Goal: Task Accomplishment & Management: Use online tool/utility

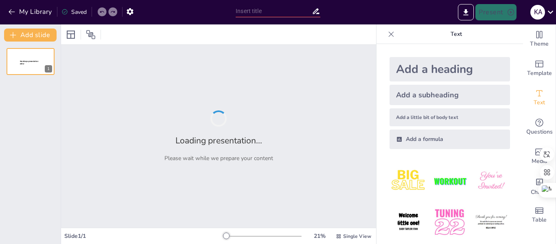
type input "los pronombres relativos"
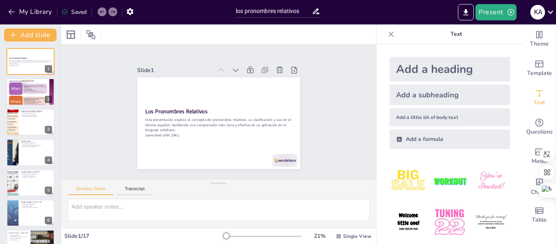
checkbox input "true"
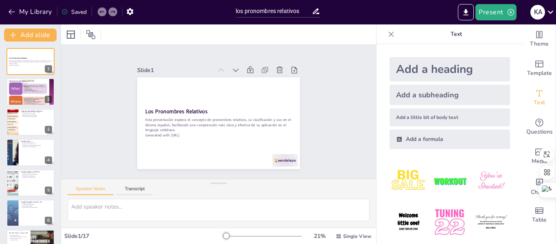
checkbox input "true"
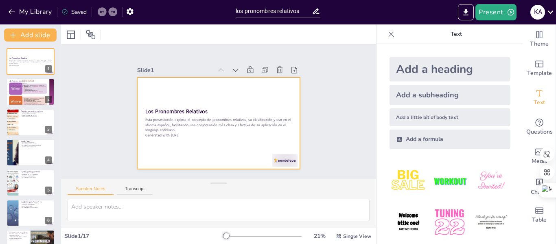
checkbox input "true"
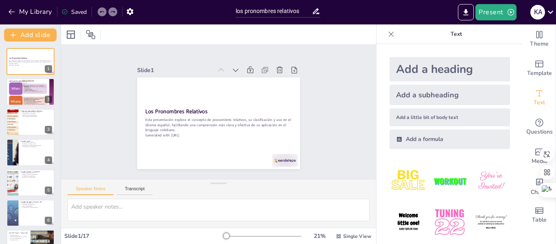
checkbox input "true"
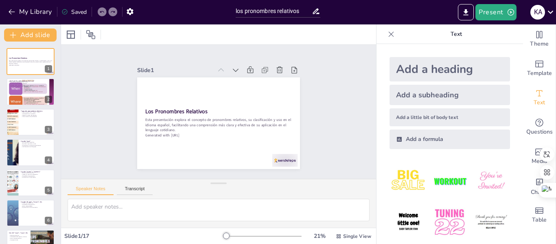
checkbox input "true"
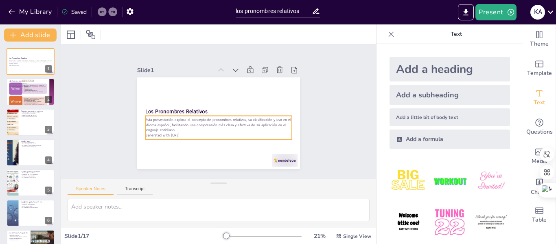
checkbox input "true"
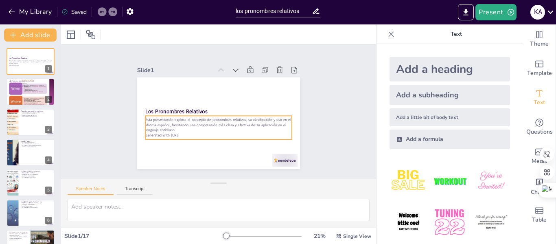
checkbox input "true"
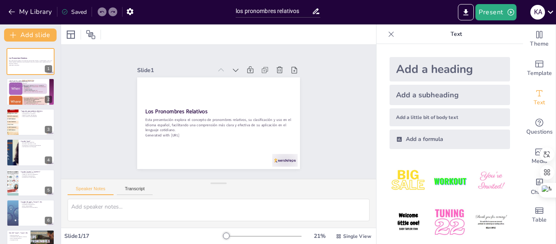
checkbox input "true"
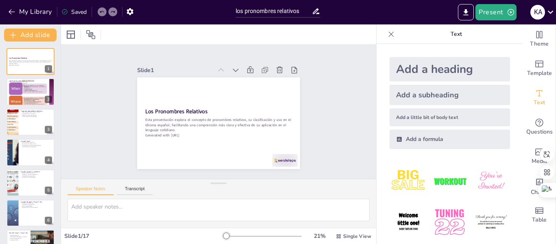
checkbox input "true"
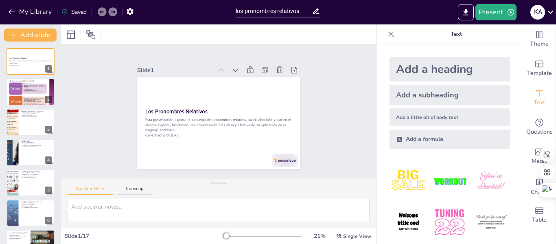
checkbox input "true"
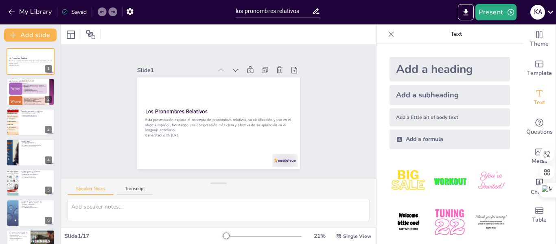
checkbox input "true"
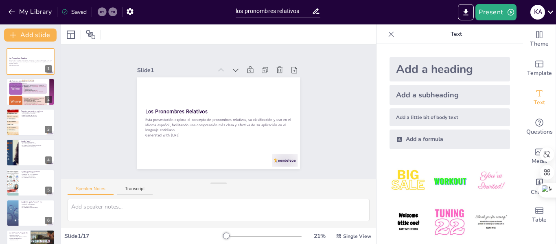
checkbox input "true"
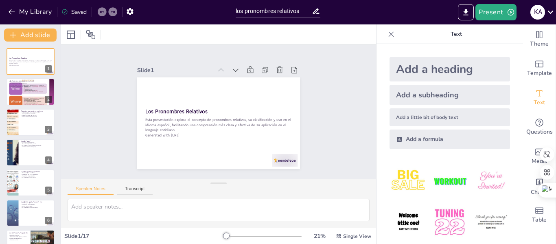
checkbox input "true"
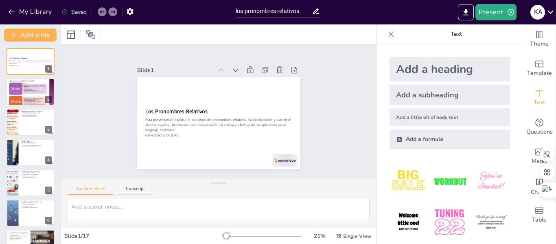
checkbox input "true"
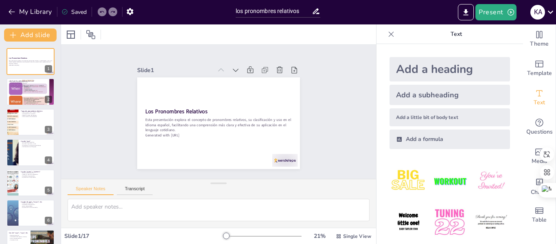
checkbox input "true"
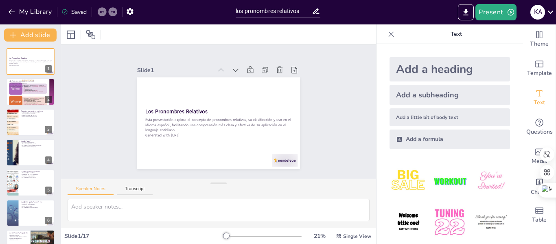
checkbox input "true"
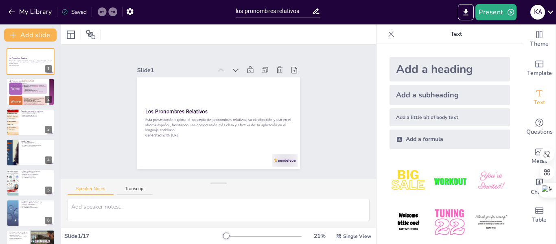
checkbox input "true"
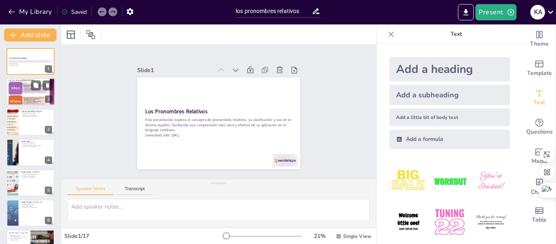
checkbox input "true"
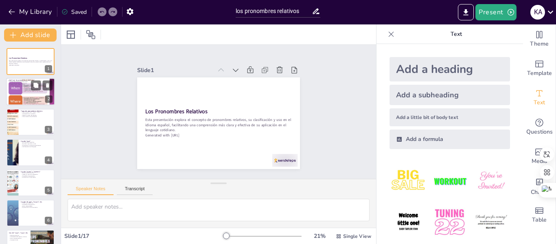
checkbox input "true"
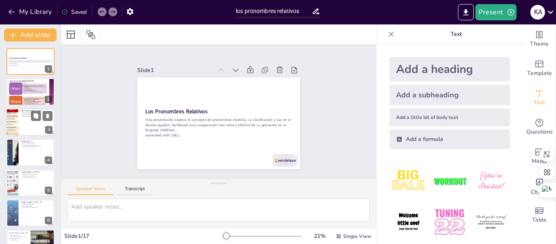
checkbox input "true"
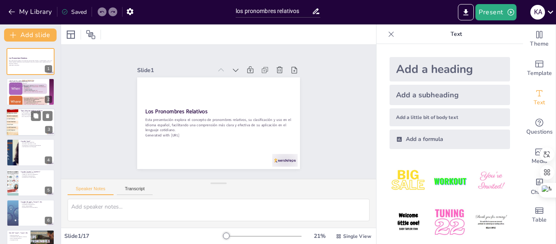
checkbox input "true"
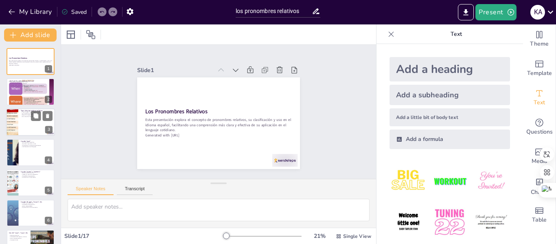
checkbox input "true"
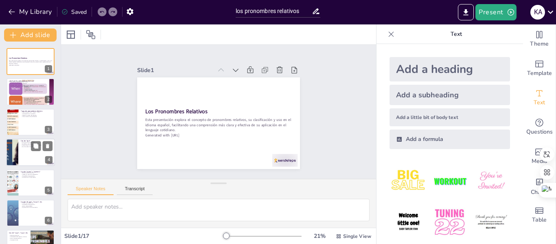
checkbox input "true"
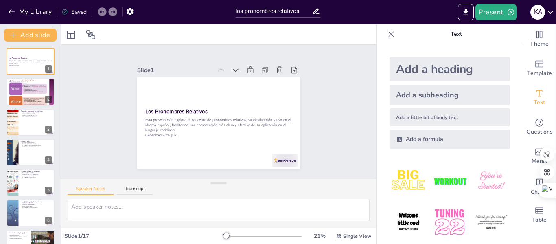
checkbox input "true"
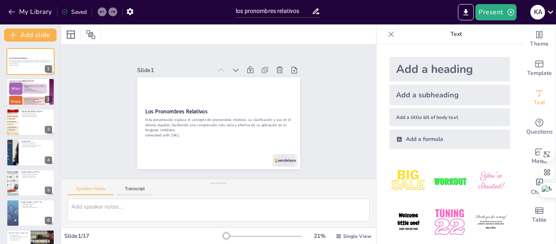
checkbox input "true"
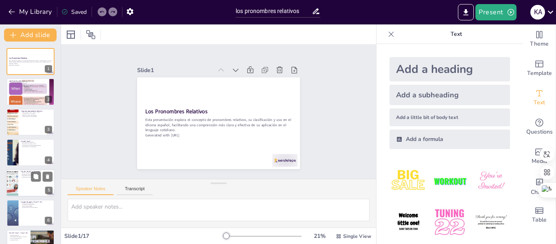
checkbox input "true"
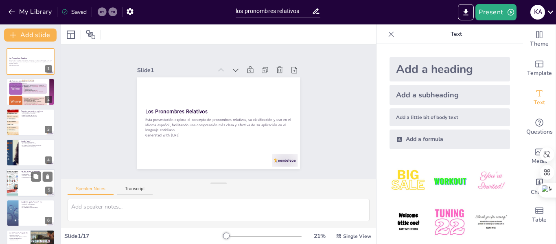
checkbox input "true"
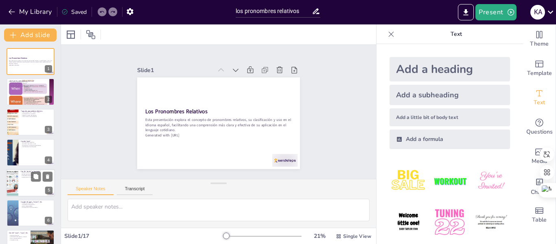
checkbox input "true"
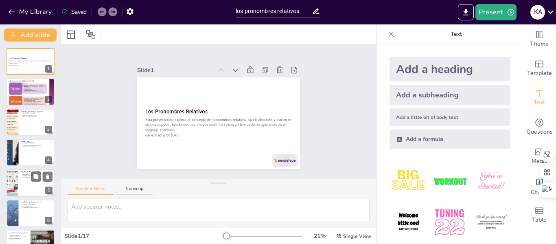
checkbox input "true"
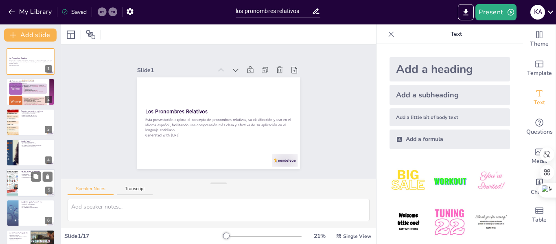
checkbox input "true"
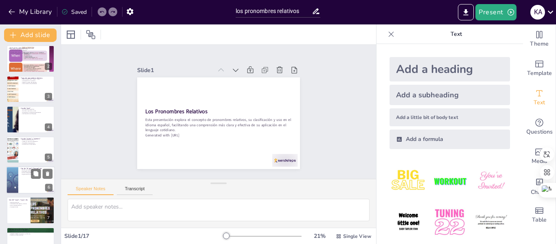
checkbox input "true"
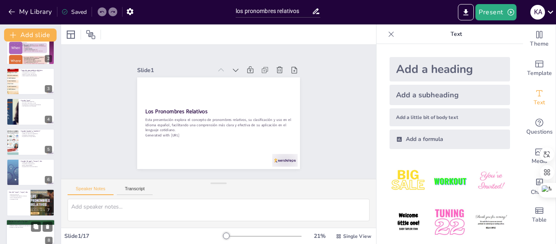
checkbox input "true"
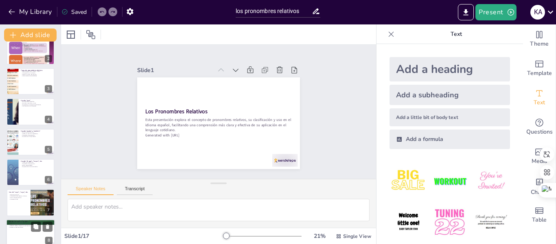
checkbox input "true"
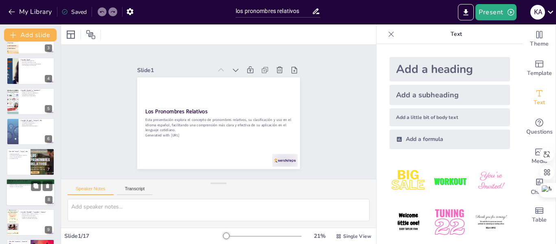
checkbox input "true"
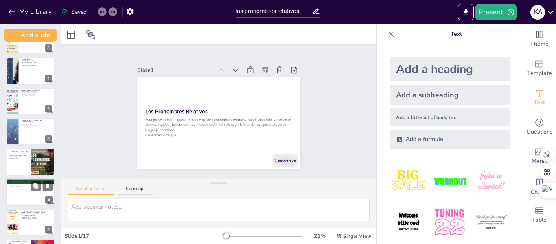
checkbox input "true"
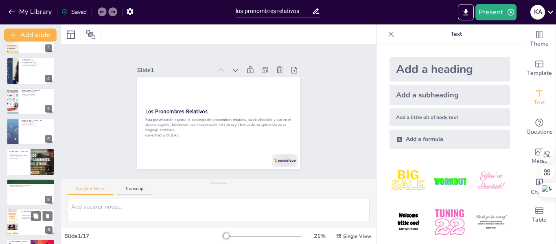
checkbox input "true"
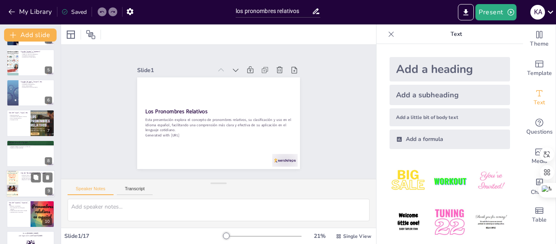
checkbox input "true"
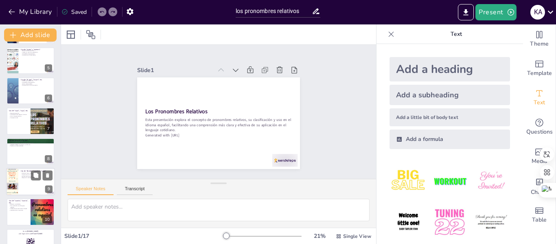
checkbox input "true"
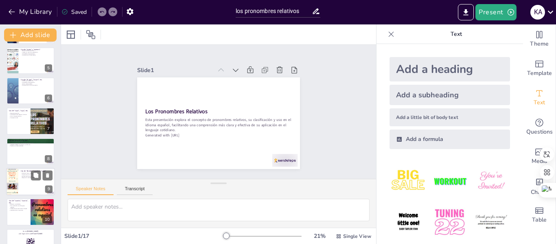
checkbox input "true"
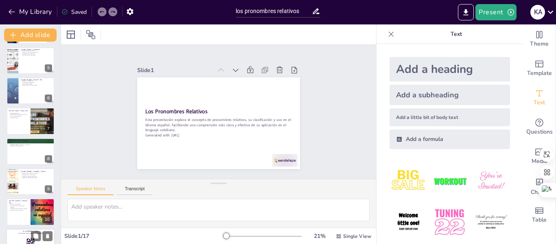
checkbox input "true"
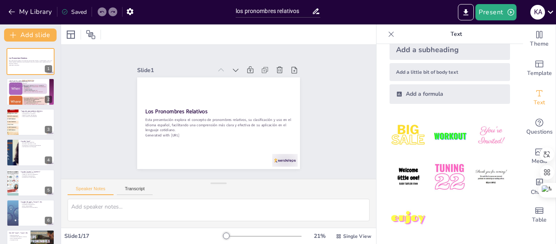
scroll to position [48, 0]
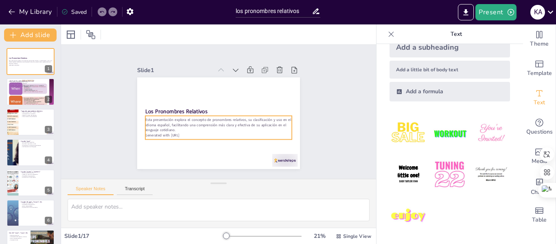
click at [161, 117] on p "Esta presentación explora el concepto de pronombres relativos, su clasificación…" at bounding box center [215, 124] width 146 height 45
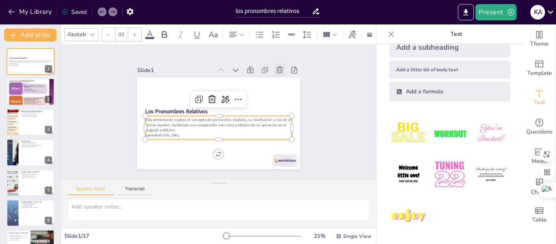
click at [286, 93] on icon at bounding box center [291, 98] width 11 height 11
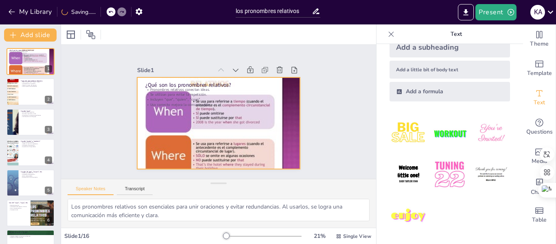
click at [166, 116] on div at bounding box center [215, 122] width 192 height 166
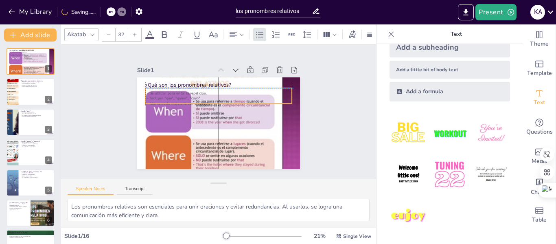
click at [172, 88] on div "Pronombres relativos conectan ideas. Se utilizan para evitar la repetición. Inc…" at bounding box center [221, 96] width 147 height 50
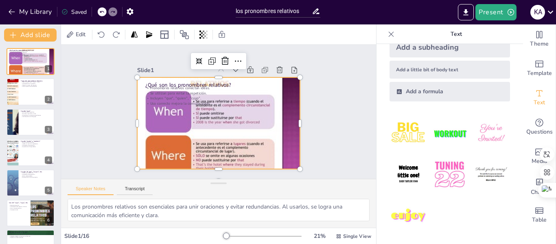
click at [190, 119] on div at bounding box center [217, 123] width 174 height 138
click at [388, 35] on icon at bounding box center [390, 33] width 5 height 5
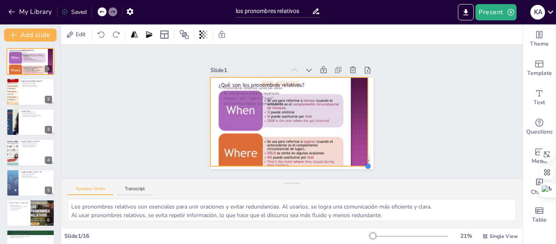
drag, startPoint x: 368, startPoint y: 168, endPoint x: 363, endPoint y: 159, distance: 10.4
click at [363, 159] on div "¿Qué son los pronombres relativos? Pronombres relativos conectan ideas. Se util…" at bounding box center [290, 123] width 171 height 108
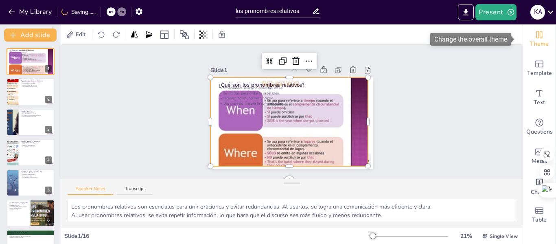
click at [536, 34] on icon "Change the overall theme" at bounding box center [539, 34] width 6 height 7
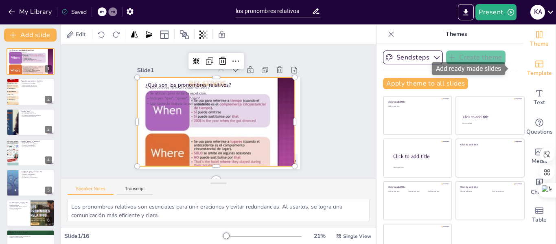
click at [534, 63] on icon "Add ready made slides" at bounding box center [539, 64] width 10 height 10
